Goal: Task Accomplishment & Management: Manage account settings

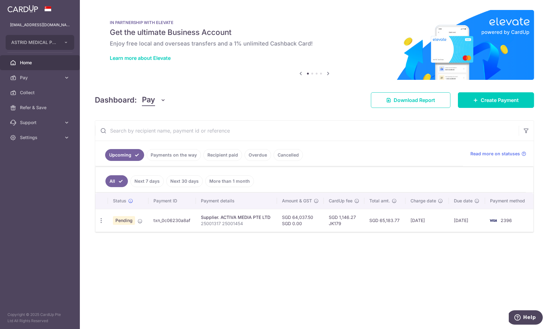
click at [224, 221] on p "25001317 25001454" at bounding box center [236, 224] width 71 height 6
click at [104, 222] on icon "button" at bounding box center [101, 220] width 7 height 7
click at [125, 238] on span "Update payment" at bounding box center [134, 237] width 42 height 7
radio input "true"
type input "64,037.50"
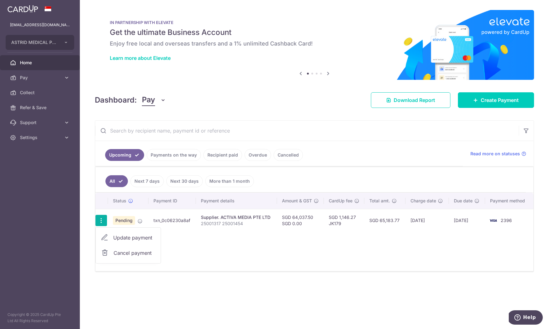
type input "0.00"
type input "09/09/2025"
type input "25001317 25001454"
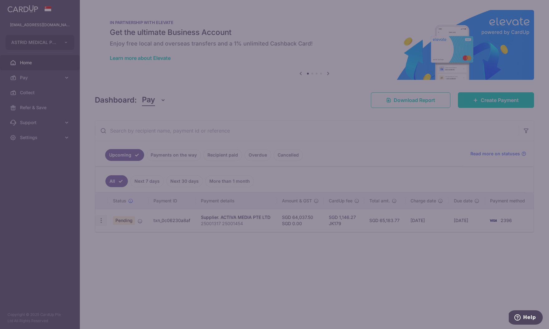
type input "JK179"
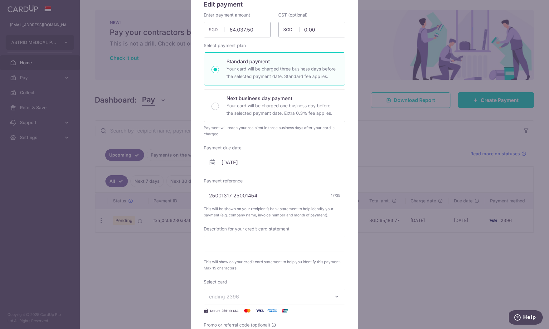
scroll to position [230, 0]
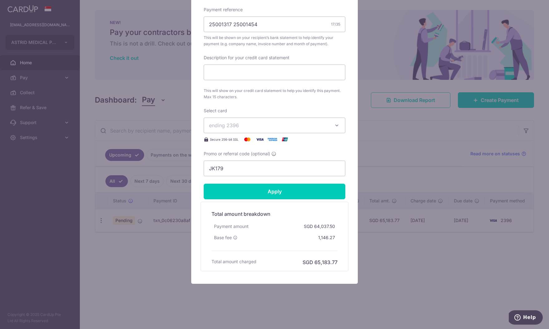
click at [108, 266] on div "Edit payment By clicking apply, you will make changes to all payments to ACTIVA…" at bounding box center [274, 164] width 549 height 329
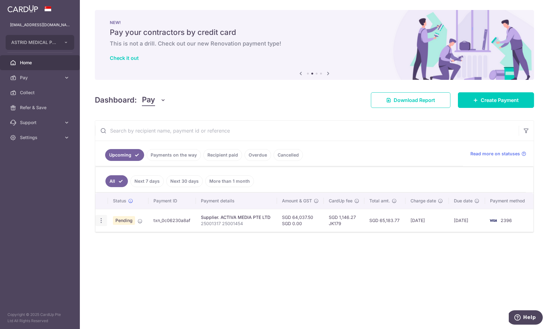
click at [100, 223] on icon "button" at bounding box center [101, 220] width 7 height 7
click at [116, 281] on div "× Pause Schedule Pause all future payments in this series Pause just this one p…" at bounding box center [314, 164] width 469 height 329
click at [102, 219] on icon "button" at bounding box center [101, 220] width 7 height 7
click at [111, 254] on link "Cancel payment" at bounding box center [128, 253] width 65 height 16
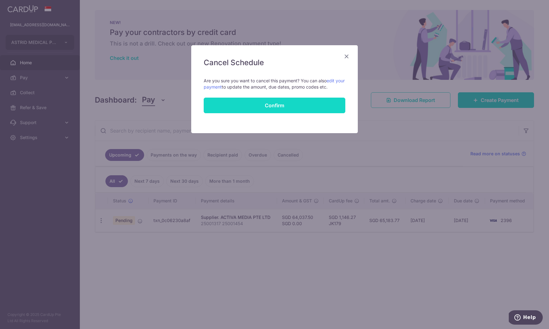
click at [254, 111] on button "Confirm" at bounding box center [275, 106] width 142 height 16
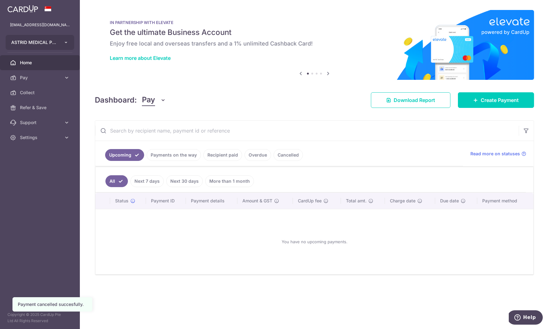
click at [35, 46] on button "ASTRID MEDICAL PTE. LTD." at bounding box center [40, 42] width 69 height 15
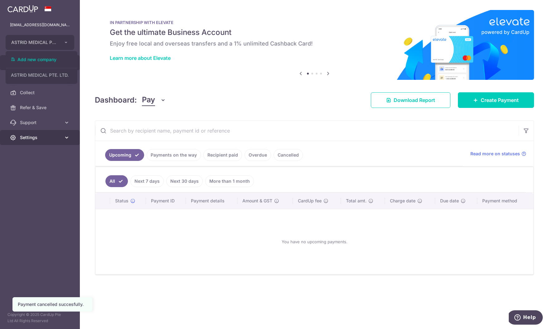
click at [36, 136] on span "Settings" at bounding box center [40, 137] width 41 height 6
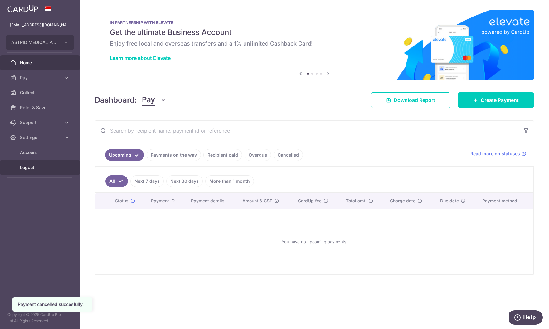
click at [40, 163] on link "Logout" at bounding box center [40, 167] width 80 height 15
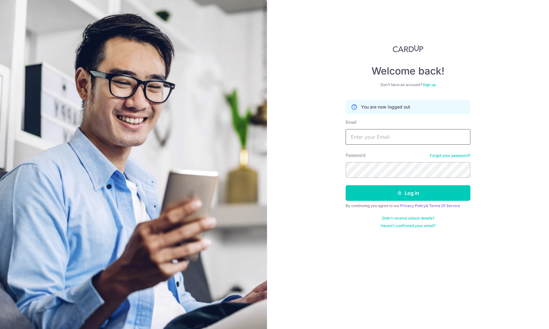
type input "[EMAIL_ADDRESS][DOMAIN_NAME]"
click at [379, 196] on button "Log in" at bounding box center [408, 193] width 125 height 16
